Goal: Information Seeking & Learning: Learn about a topic

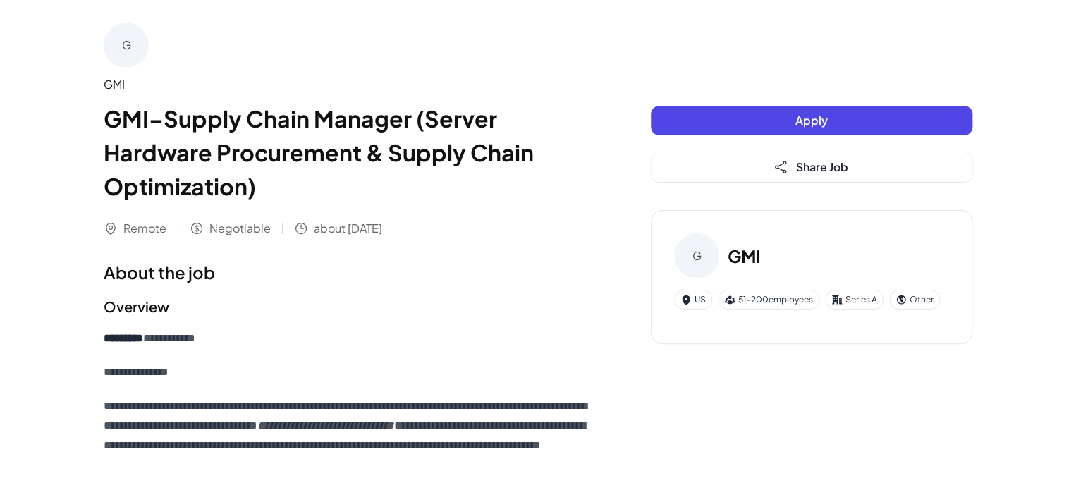
click at [417, 220] on div "Remote Negotiable about [DATE]" at bounding box center [349, 228] width 491 height 17
click at [795, 166] on button "Share Job" at bounding box center [811, 167] width 321 height 30
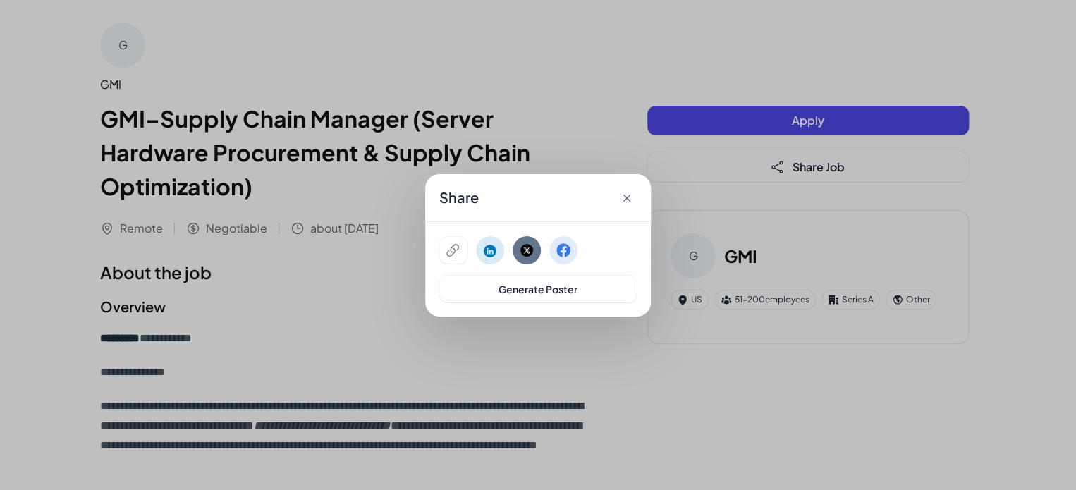
click at [629, 201] on icon at bounding box center [627, 198] width 14 height 14
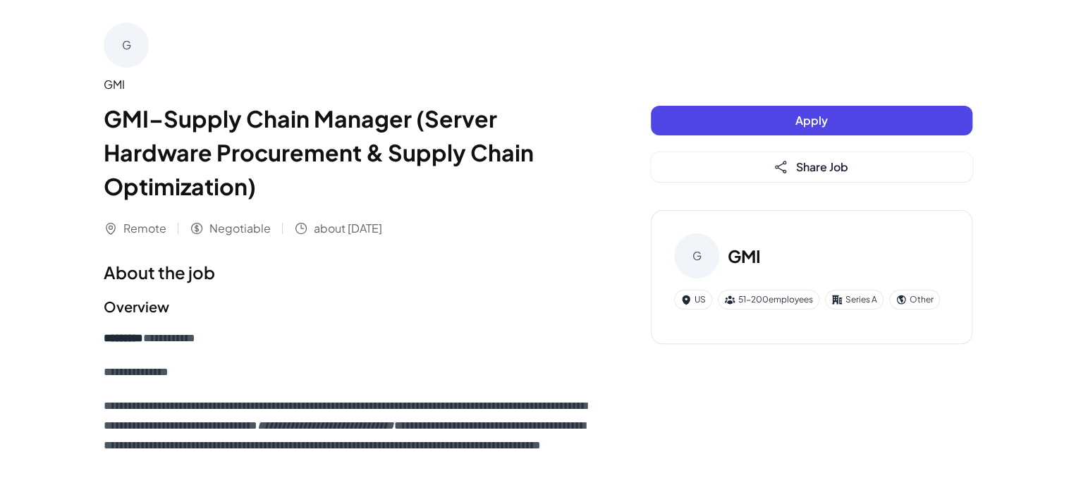
drag, startPoint x: 109, startPoint y: 88, endPoint x: 129, endPoint y: 56, distance: 38.0
click at [110, 87] on div "GMI" at bounding box center [349, 84] width 491 height 17
click at [130, 52] on div "G" at bounding box center [126, 45] width 45 height 45
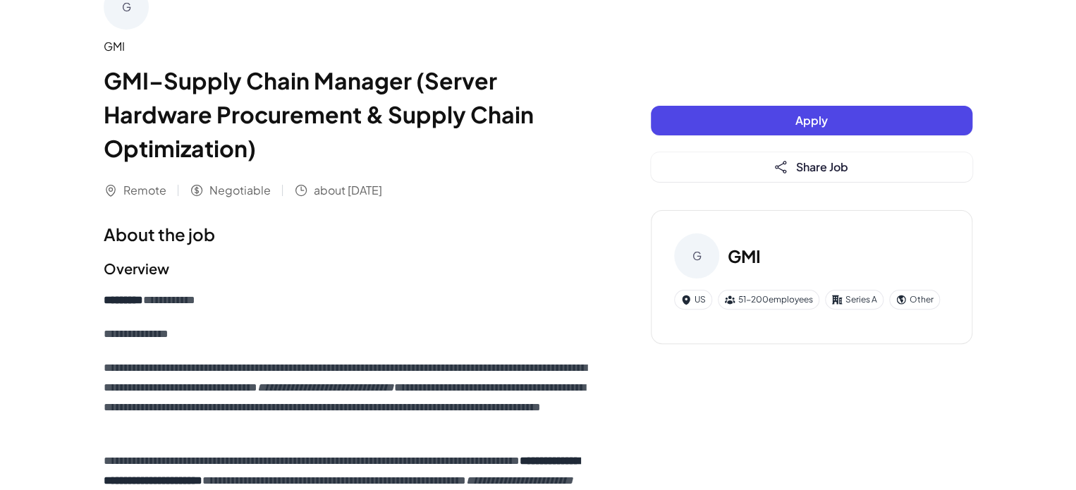
scroll to position [70, 0]
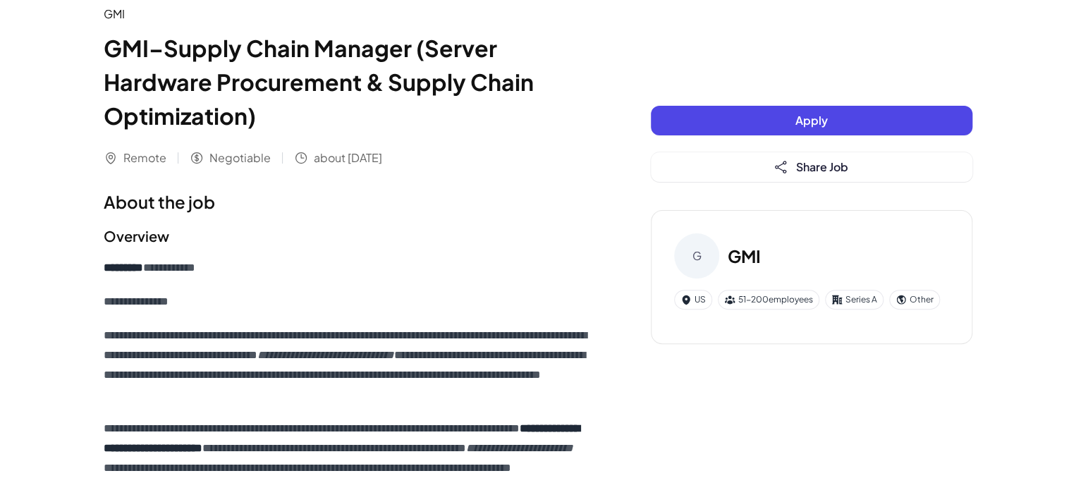
click at [197, 155] on icon at bounding box center [197, 158] width 11 height 11
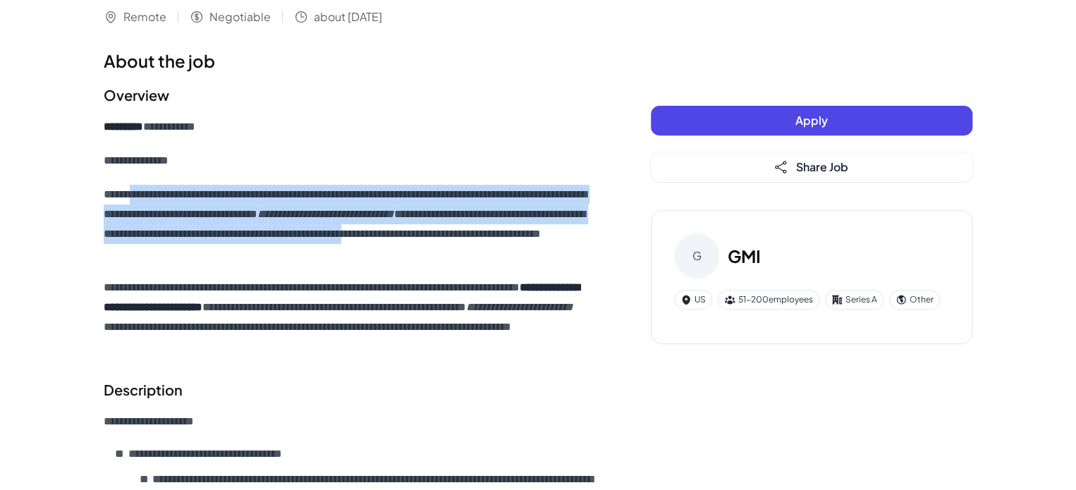
drag, startPoint x: 140, startPoint y: 194, endPoint x: 201, endPoint y: 258, distance: 88.3
click at [201, 258] on p "**********" at bounding box center [349, 224] width 491 height 79
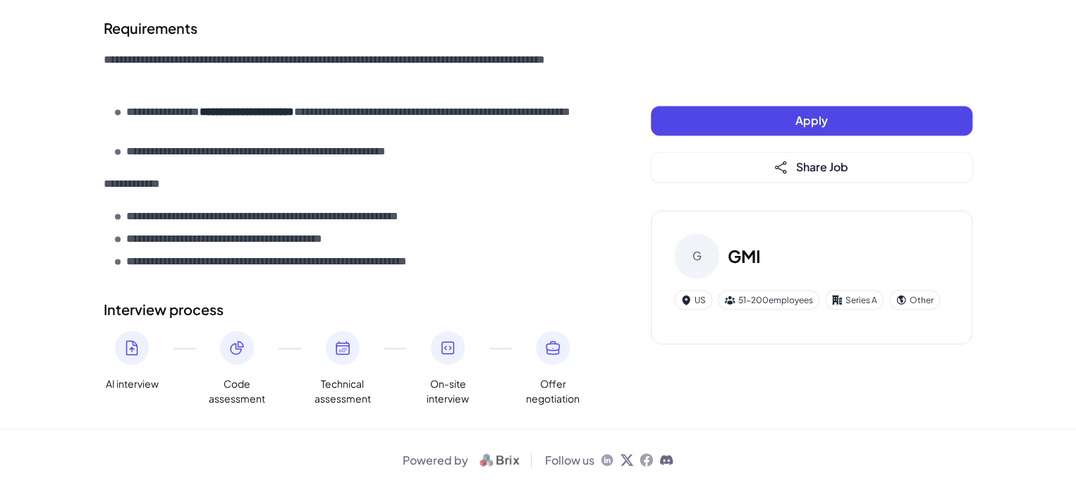
scroll to position [1074, 0]
